Goal: Task Accomplishment & Management: Use online tool/utility

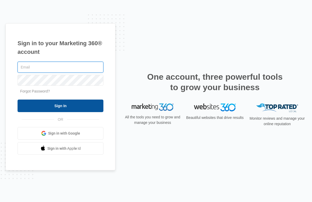
type input "[PERSON_NAME][EMAIL_ADDRESS][DOMAIN_NAME]"
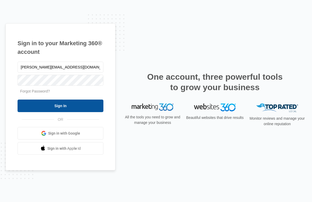
click at [62, 110] on input "Sign In" at bounding box center [61, 106] width 86 height 13
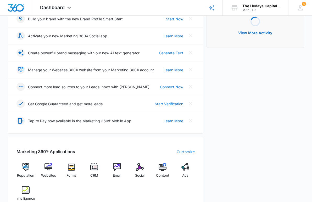
scroll to position [87, 0]
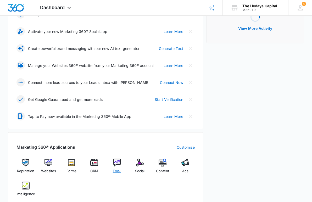
click at [120, 161] on img at bounding box center [117, 163] width 8 height 8
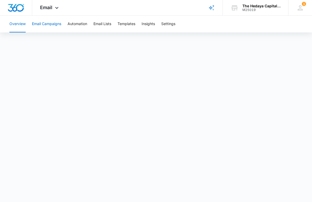
click at [51, 23] on button "Email Campaigns" at bounding box center [46, 24] width 29 height 17
